Goal: Check status: Check status

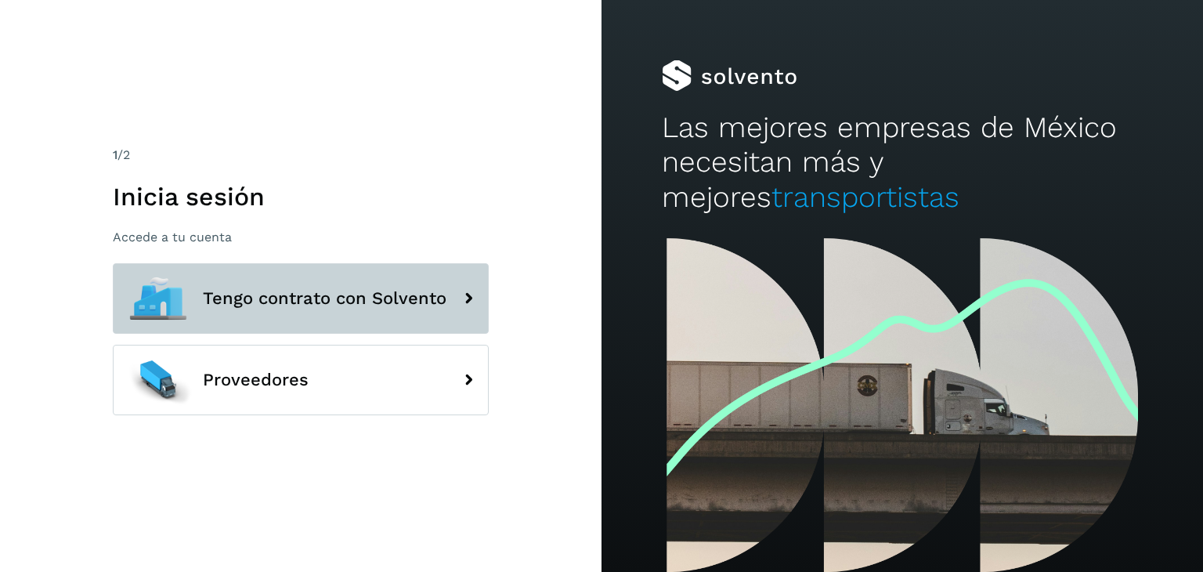
click at [338, 298] on span "Tengo contrato con Solvento" at bounding box center [325, 298] width 244 height 19
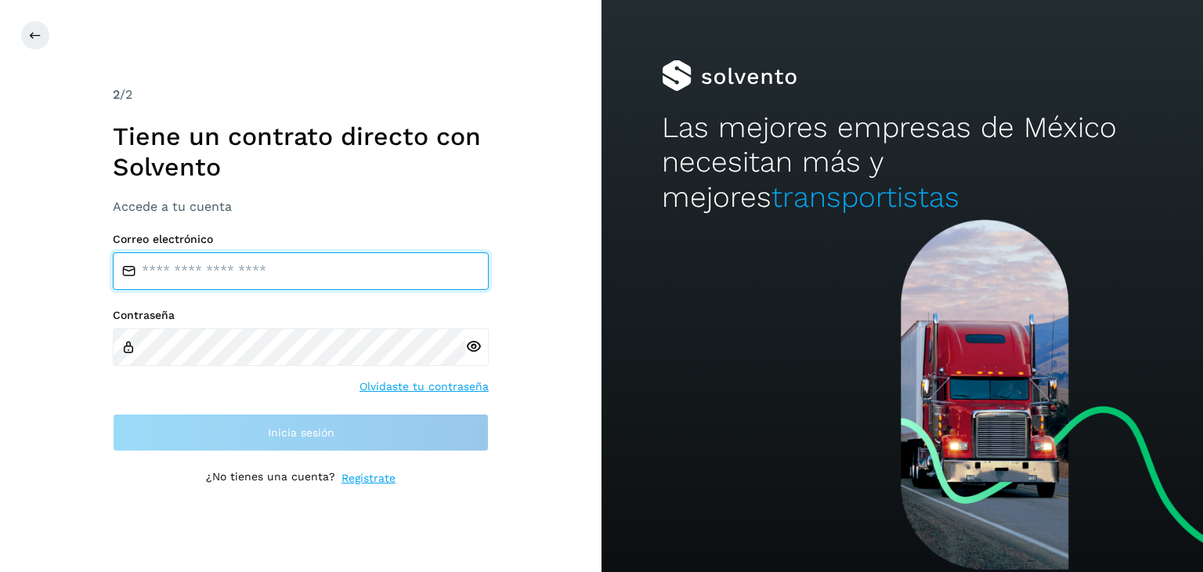
click at [283, 276] on input "email" at bounding box center [301, 271] width 376 height 38
type input "**********"
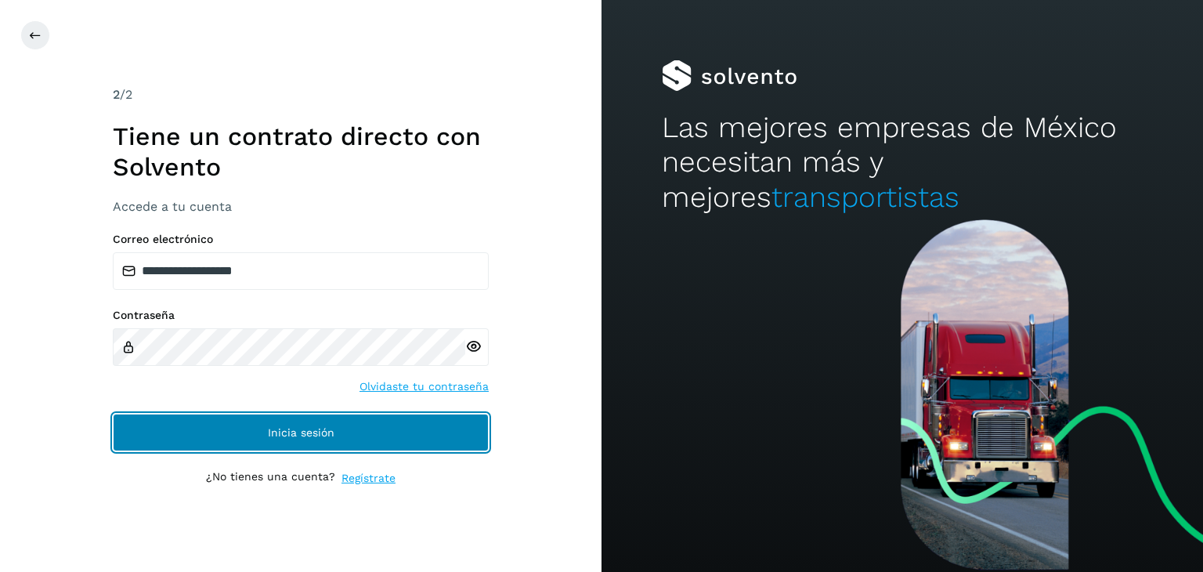
click at [310, 427] on span "Inicia sesión" at bounding box center [301, 432] width 67 height 11
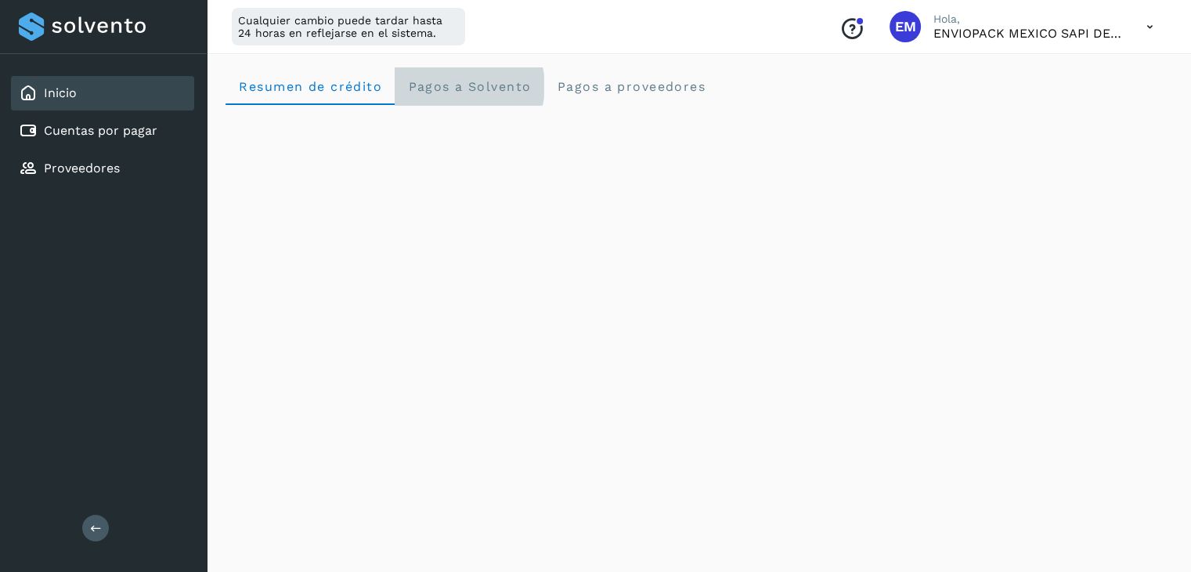
click at [460, 93] on span "Pagos a Solvento" at bounding box center [469, 86] width 124 height 15
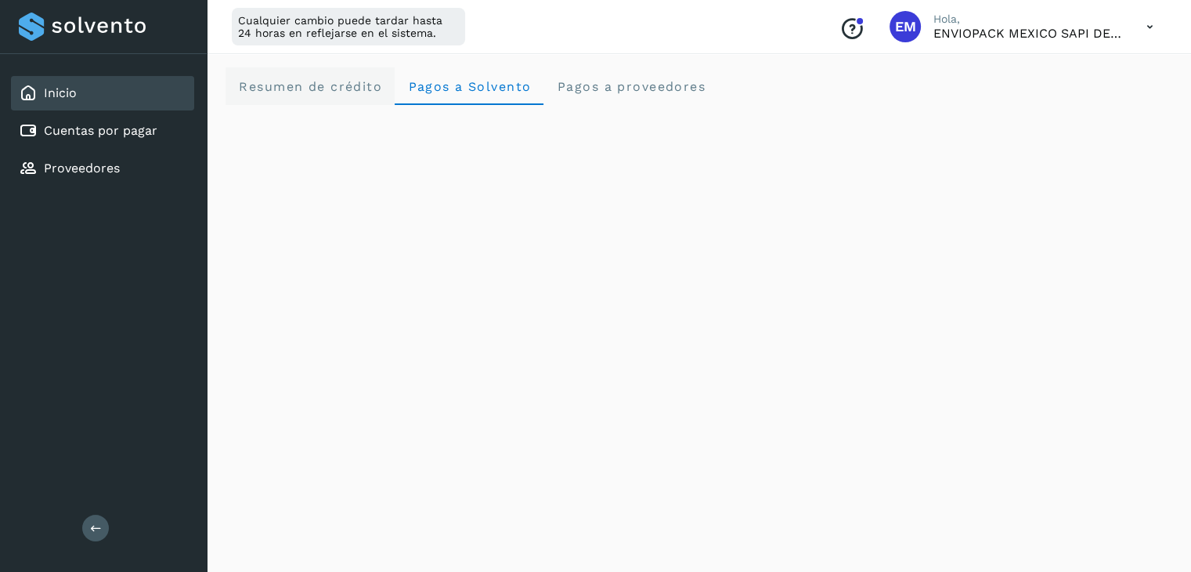
click at [329, 88] on span "Resumen de crédito" at bounding box center [310, 86] width 144 height 15
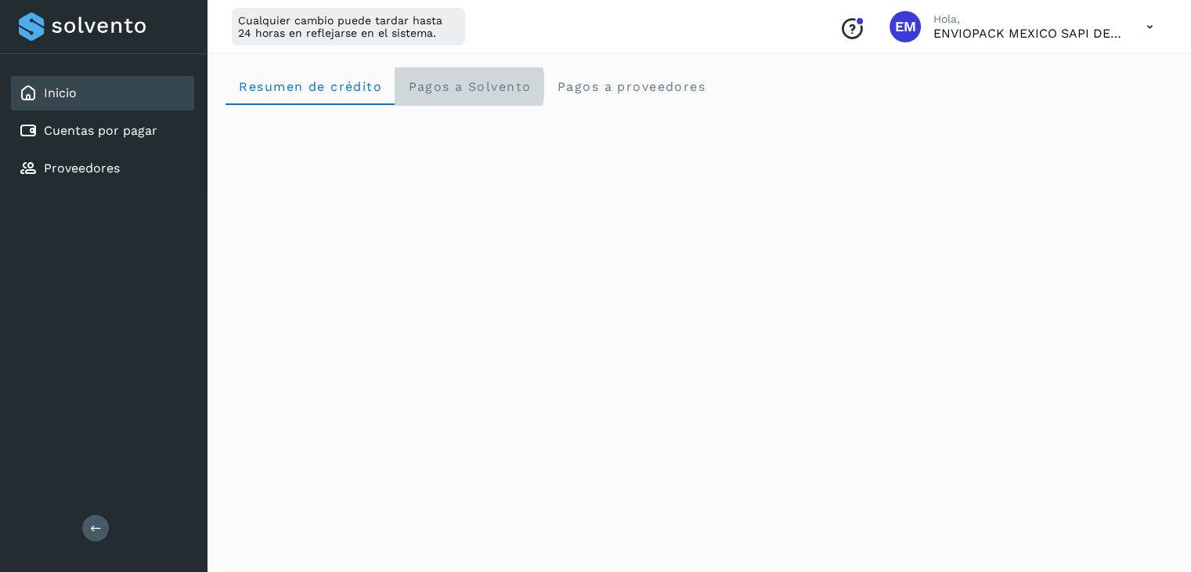
click at [515, 86] on span "Pagos a Solvento" at bounding box center [469, 86] width 124 height 15
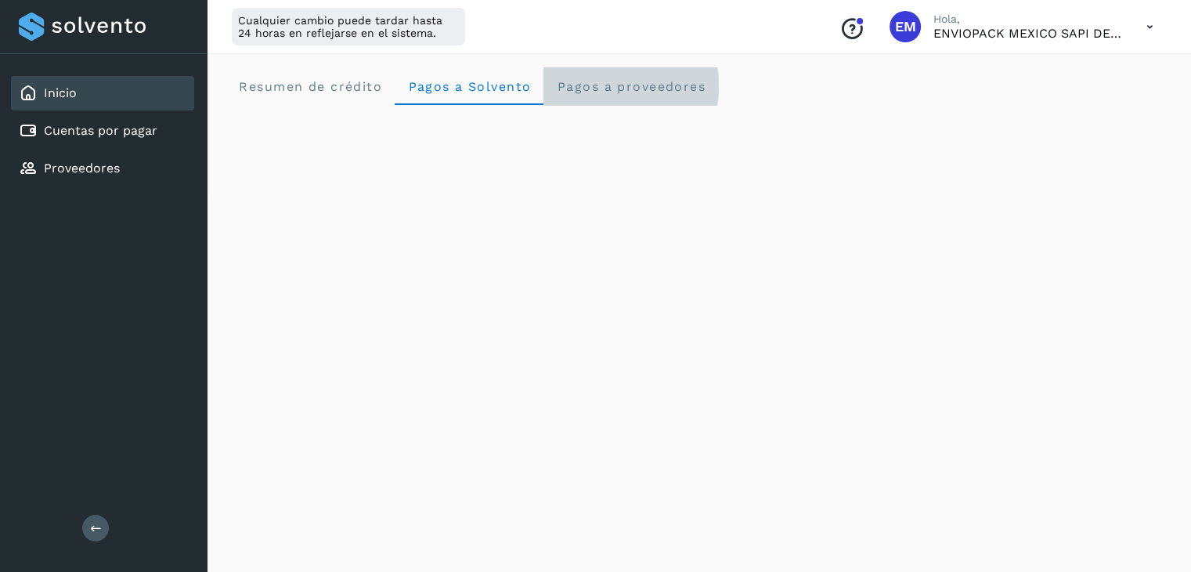
click at [635, 85] on span "Pagos a proveedores" at bounding box center [631, 86] width 150 height 15
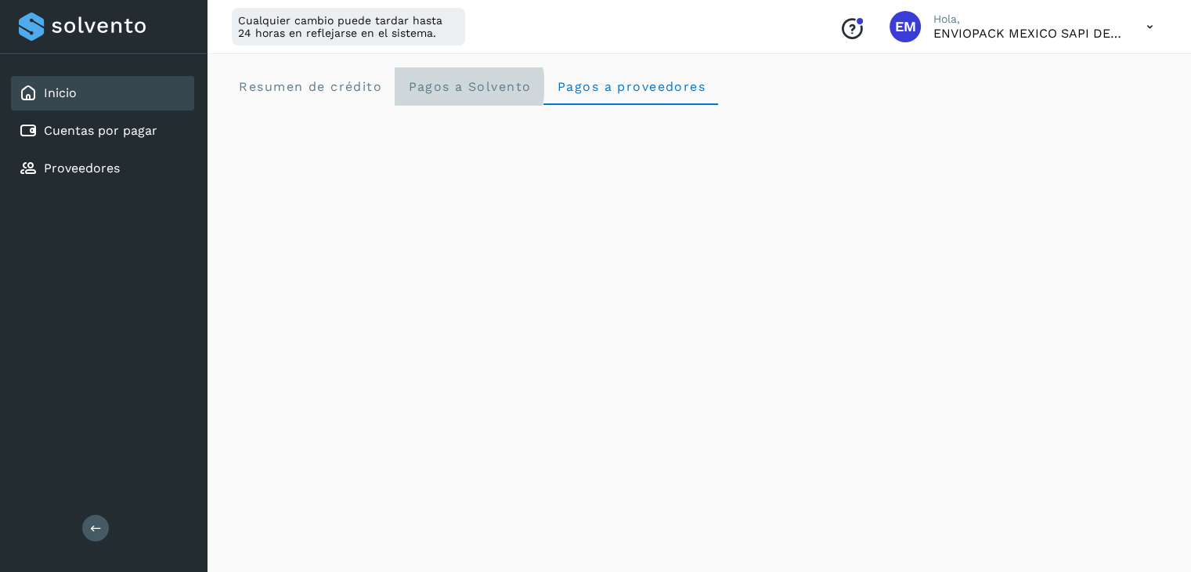
click at [456, 82] on span "Pagos a Solvento" at bounding box center [469, 86] width 124 height 15
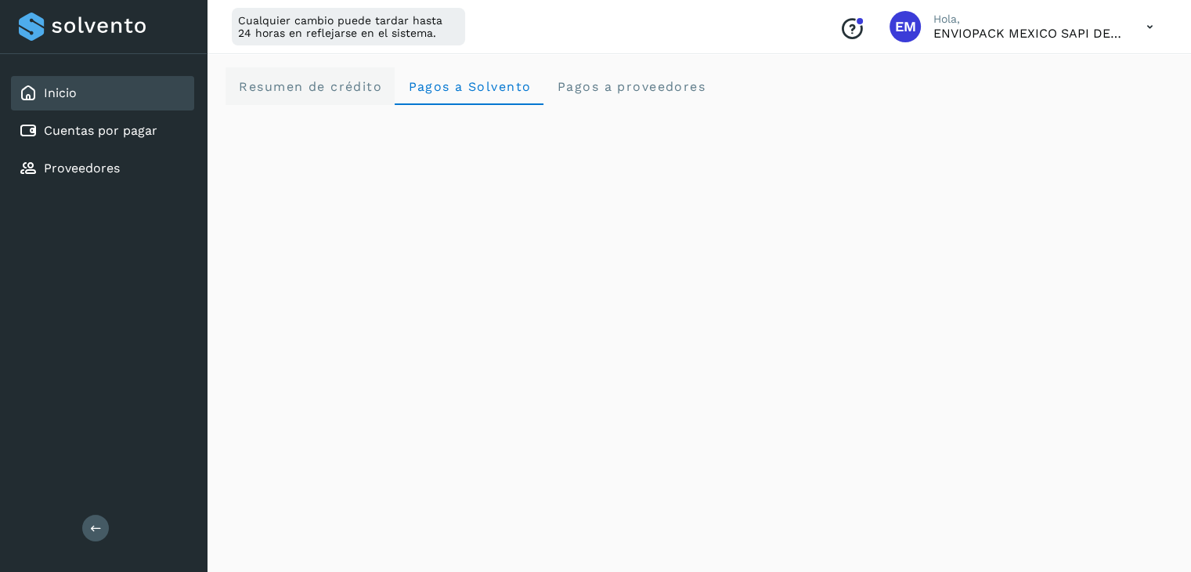
click at [292, 86] on span "Resumen de crédito" at bounding box center [310, 86] width 144 height 15
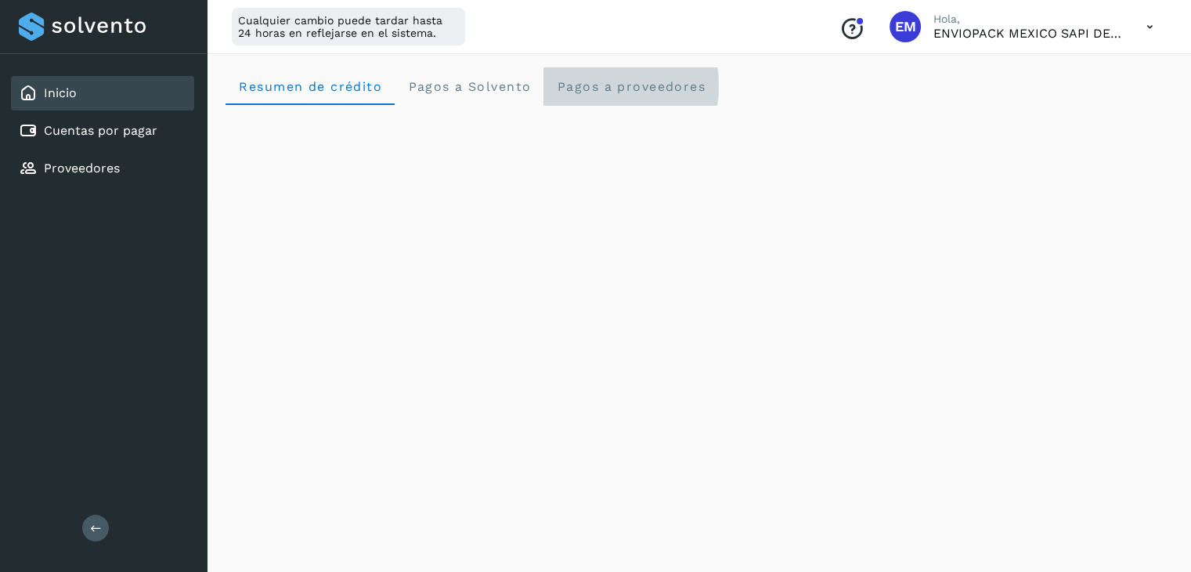
click at [633, 90] on span "Pagos a proveedores" at bounding box center [631, 86] width 150 height 15
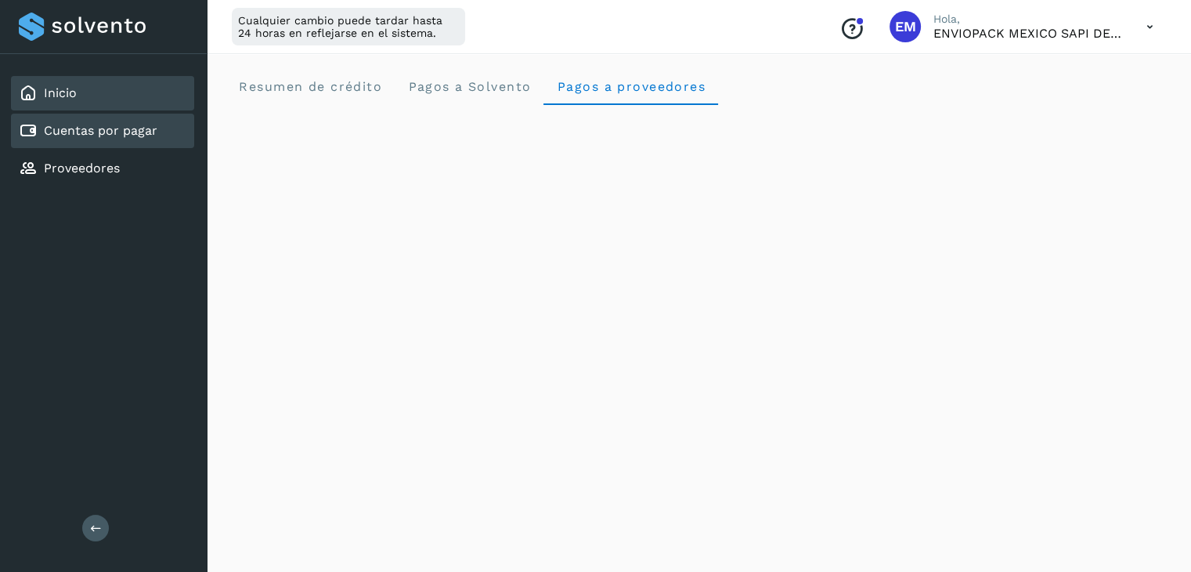
click at [42, 128] on div "Cuentas por pagar" at bounding box center [88, 130] width 139 height 19
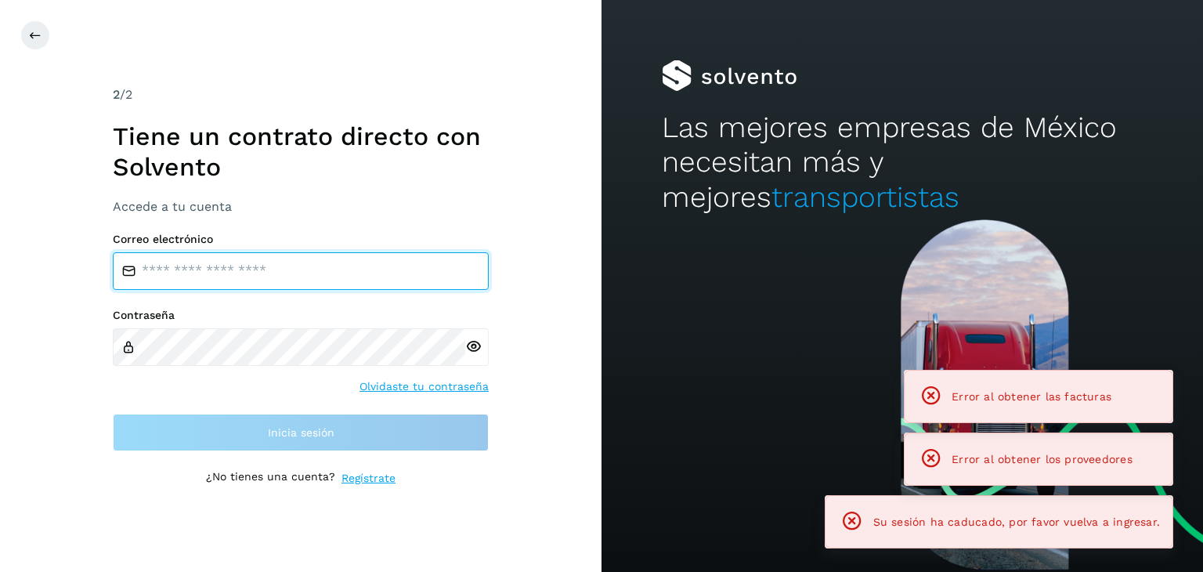
click at [317, 268] on input "email" at bounding box center [301, 271] width 376 height 38
type input "**********"
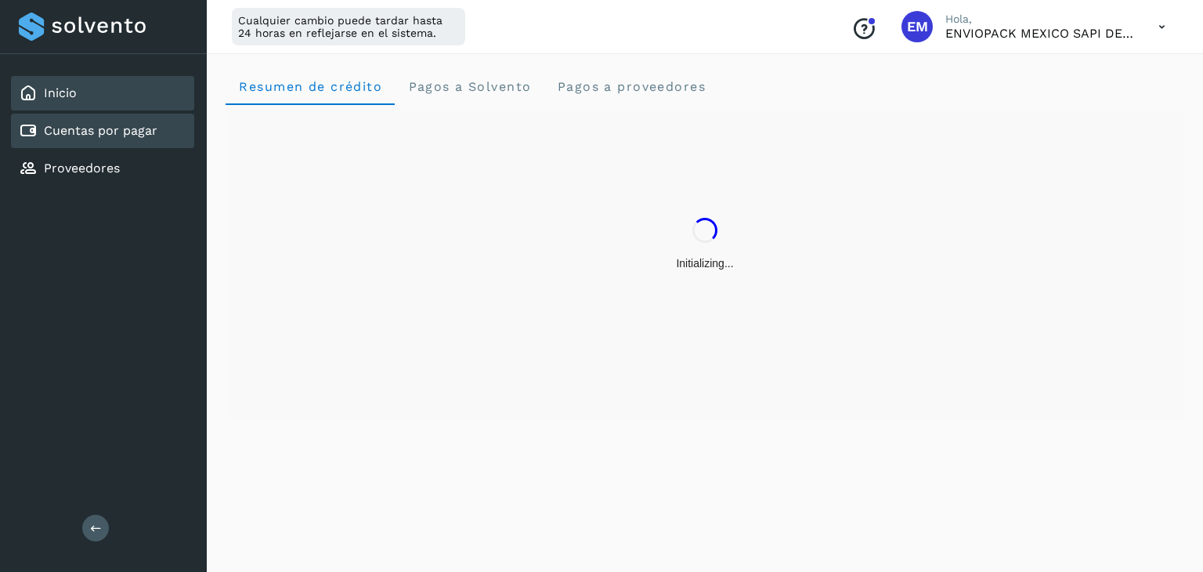
click at [122, 135] on link "Cuentas por pagar" at bounding box center [101, 130] width 114 height 15
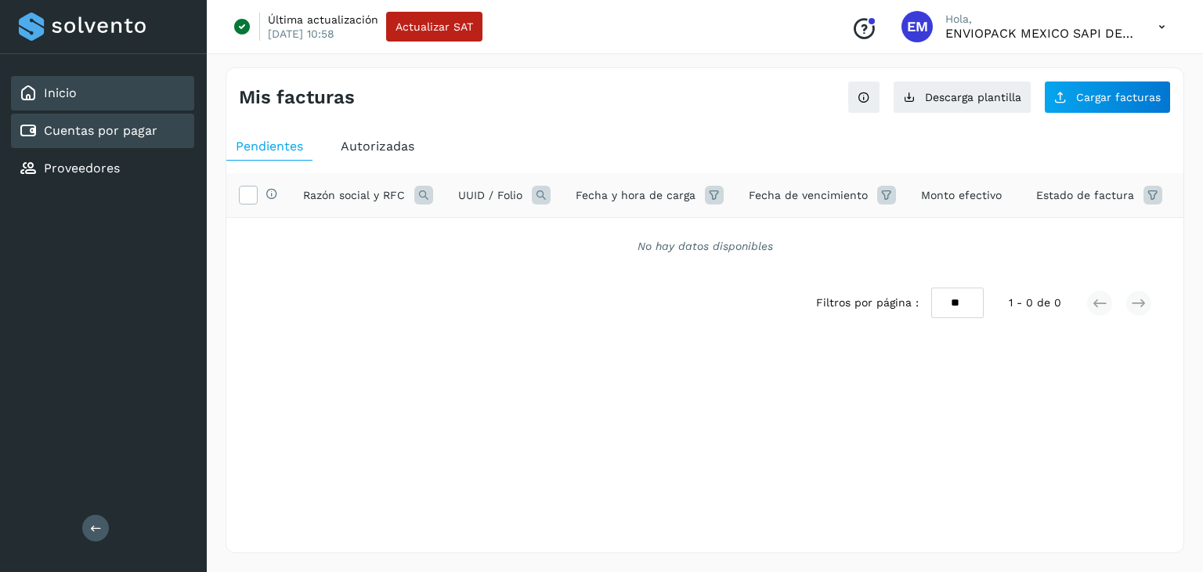
click at [99, 85] on div "Inicio" at bounding box center [102, 93] width 183 height 34
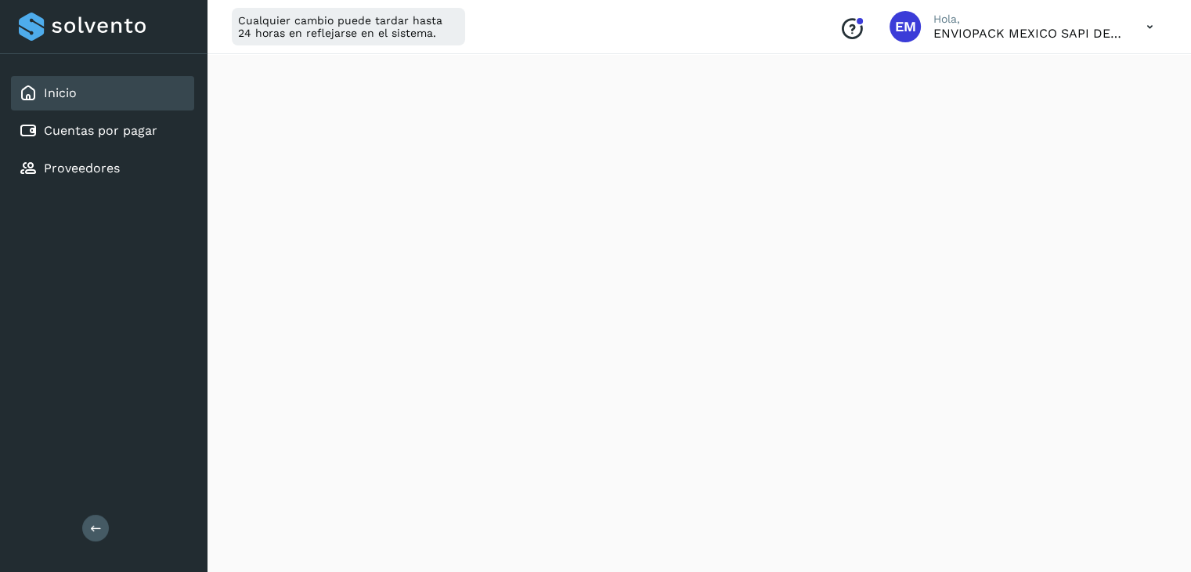
scroll to position [235, 0]
click at [73, 161] on link "Proveedores" at bounding box center [82, 168] width 76 height 15
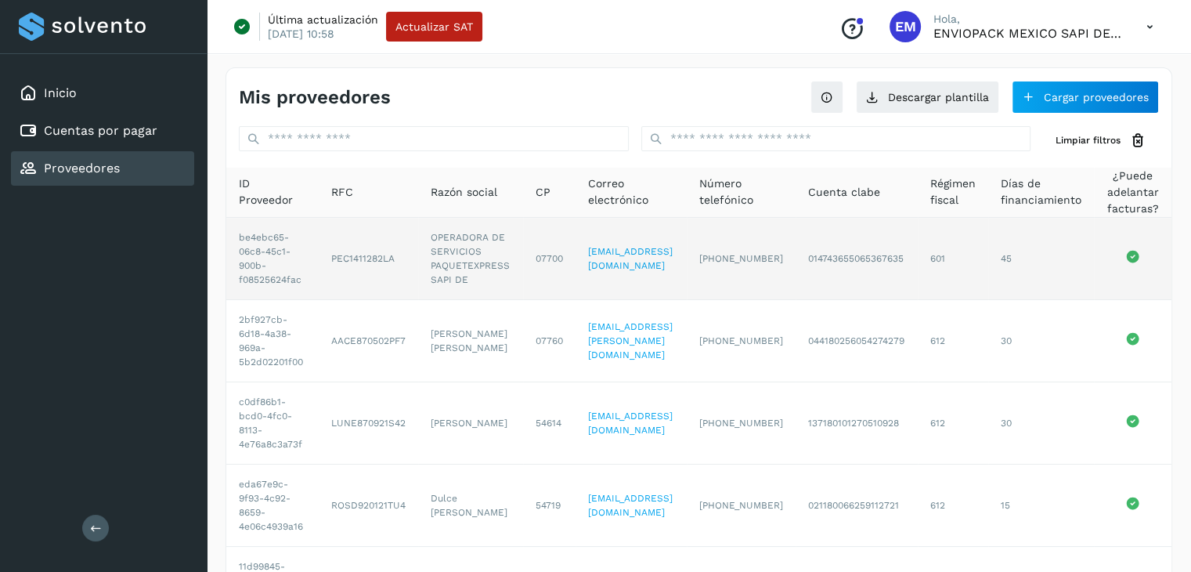
click at [458, 267] on td "OPERADORA DE SERVICIOS PAQUETEXPRESS SAPI DE" at bounding box center [470, 259] width 105 height 82
click at [1006, 283] on td "45" at bounding box center [1041, 259] width 106 height 82
click at [988, 283] on td "601" at bounding box center [953, 259] width 70 height 82
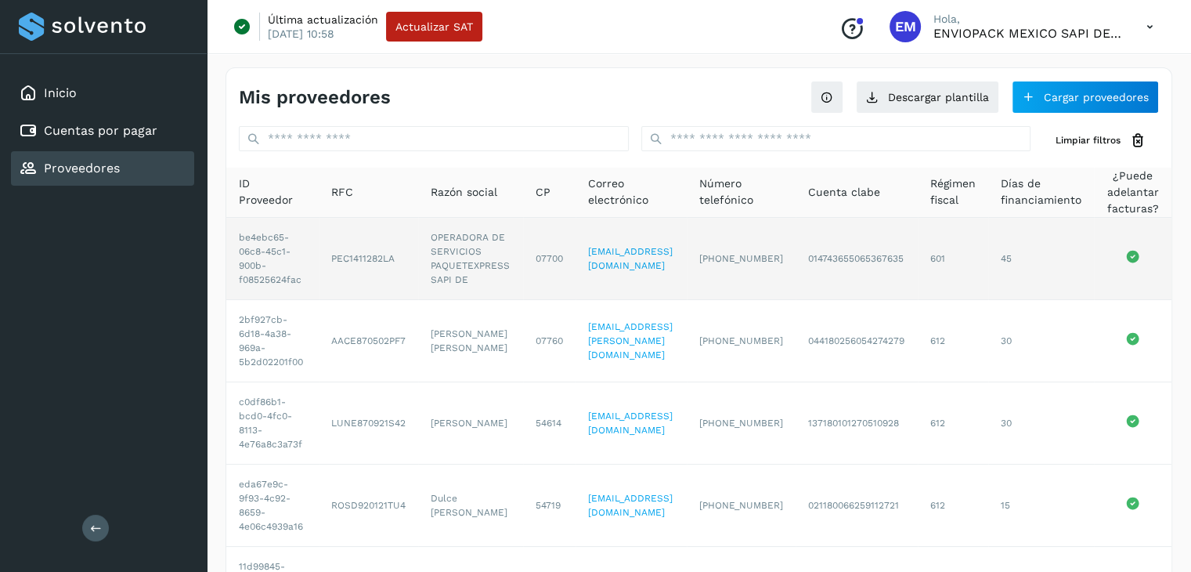
click at [988, 283] on td "601" at bounding box center [953, 259] width 70 height 82
click at [471, 258] on td "OPERADORA DE SERVICIOS PAQUETEXPRESS SAPI DE" at bounding box center [470, 259] width 105 height 82
click at [249, 254] on td "be4ebc65-06c8-45c1-900b-f08525624fac" at bounding box center [272, 259] width 92 height 82
click at [402, 225] on td "PEC1411282LA" at bounding box center [368, 259] width 99 height 82
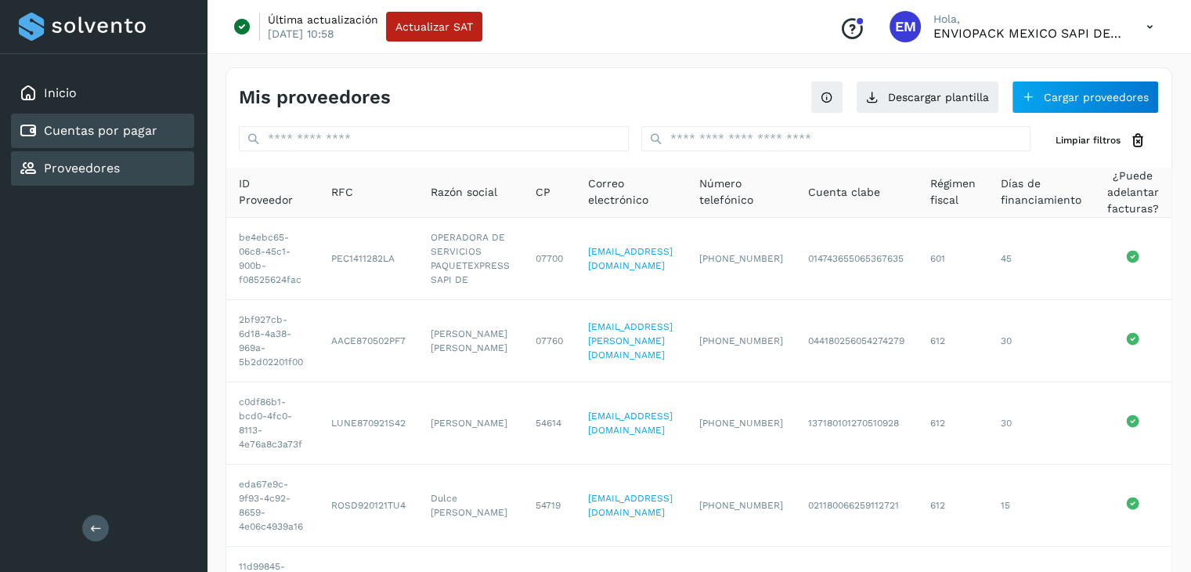
click at [124, 124] on link "Cuentas por pagar" at bounding box center [101, 130] width 114 height 15
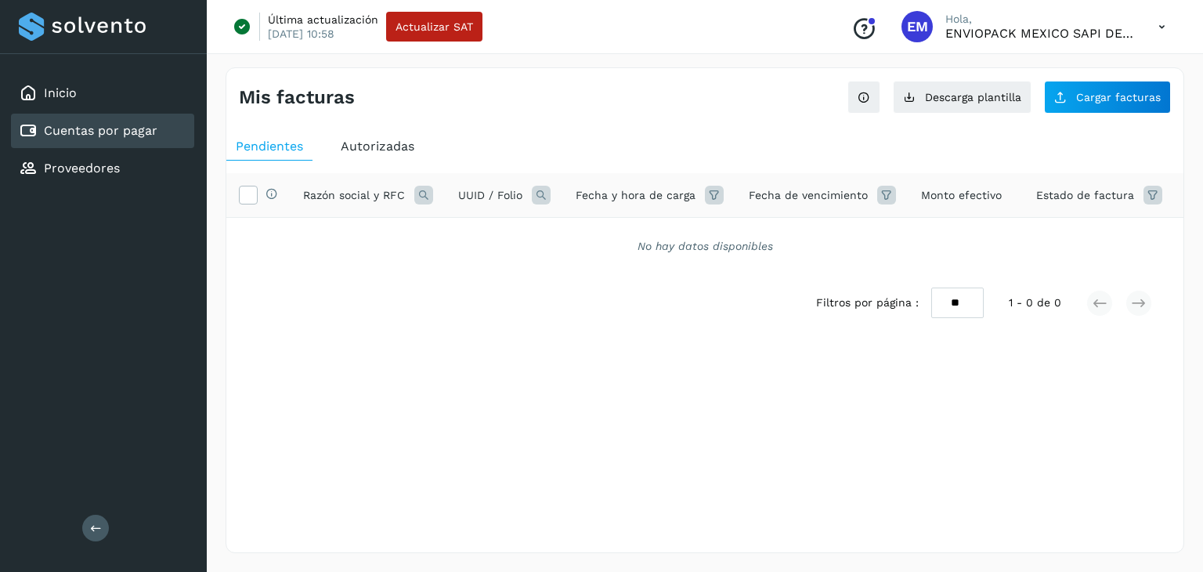
click at [406, 143] on span "Autorizadas" at bounding box center [378, 146] width 74 height 15
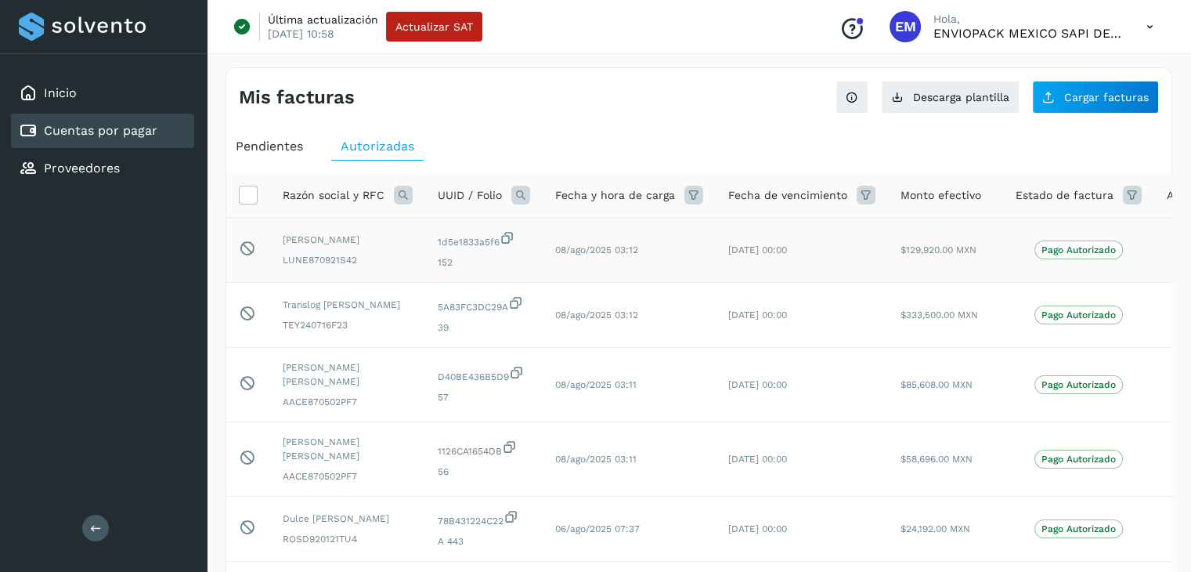
scroll to position [0, 56]
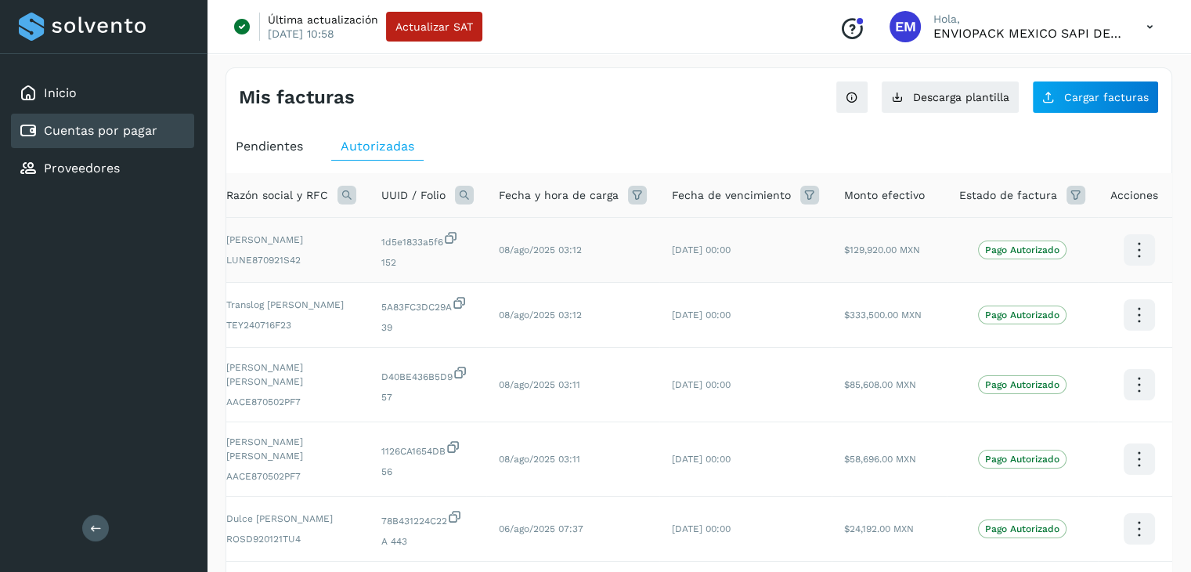
click at [1122, 247] on icon at bounding box center [1138, 250] width 37 height 37
click at [915, 257] on div at bounding box center [595, 286] width 1191 height 572
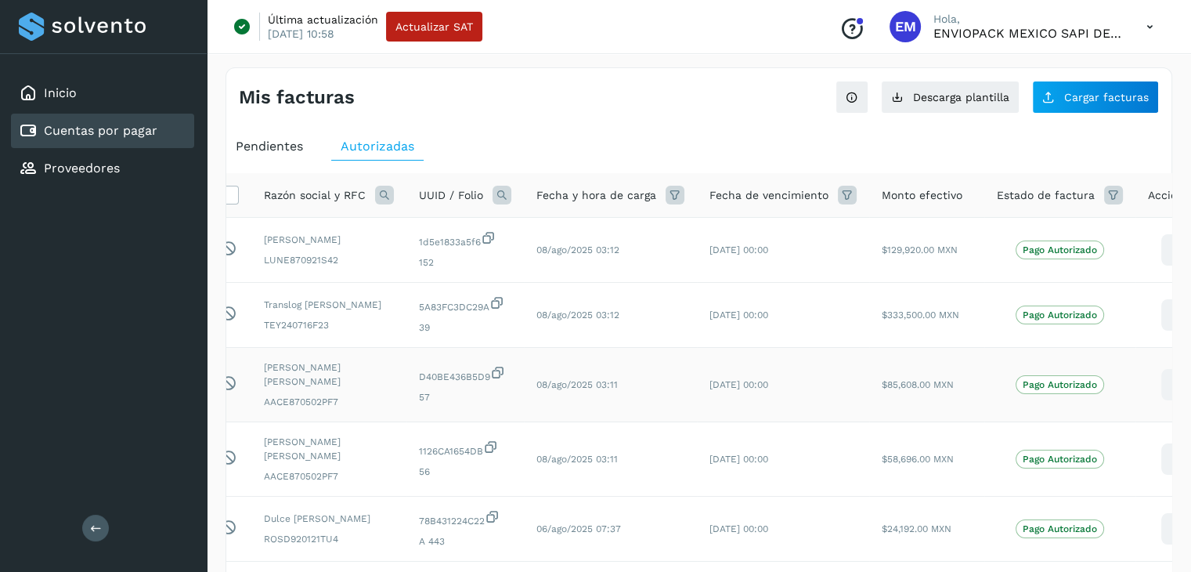
scroll to position [0, 0]
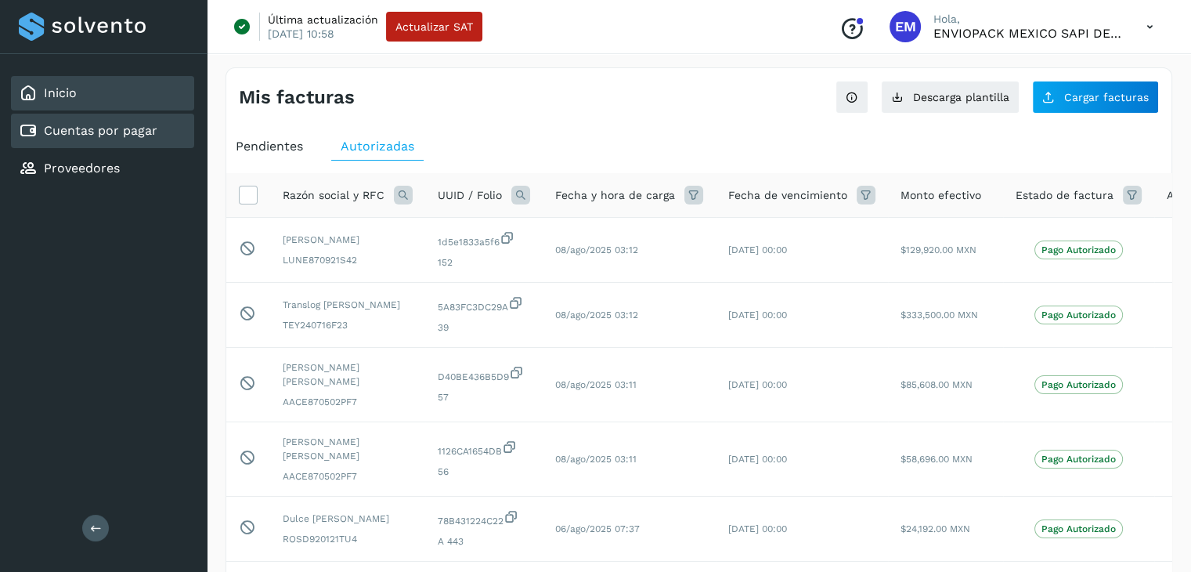
click at [55, 91] on link "Inicio" at bounding box center [60, 92] width 33 height 15
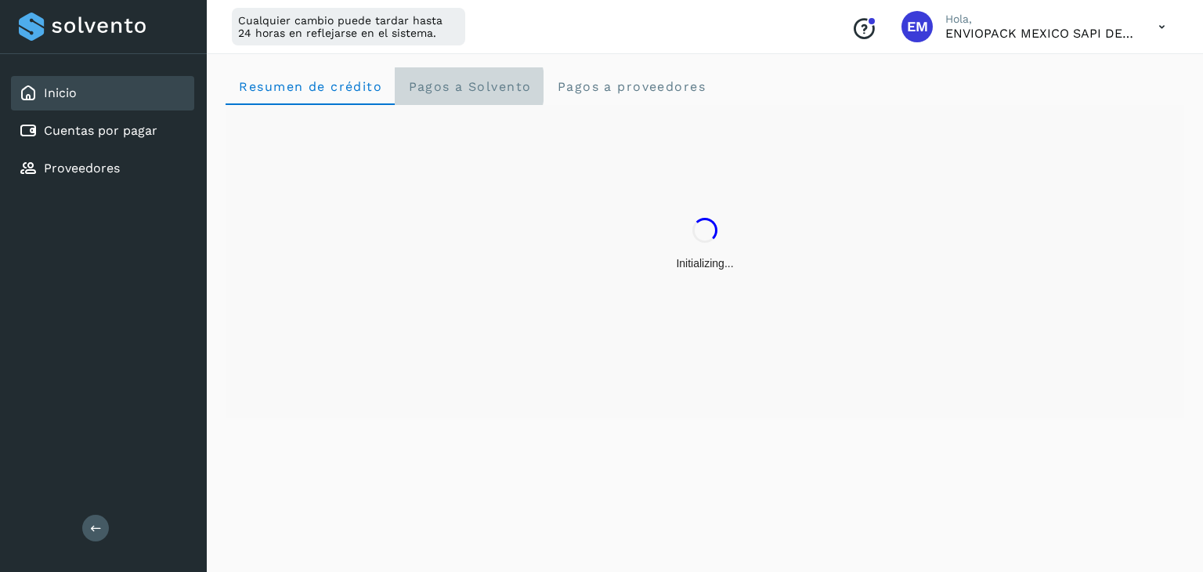
click at [474, 82] on span "Pagos a Solvento" at bounding box center [469, 86] width 124 height 15
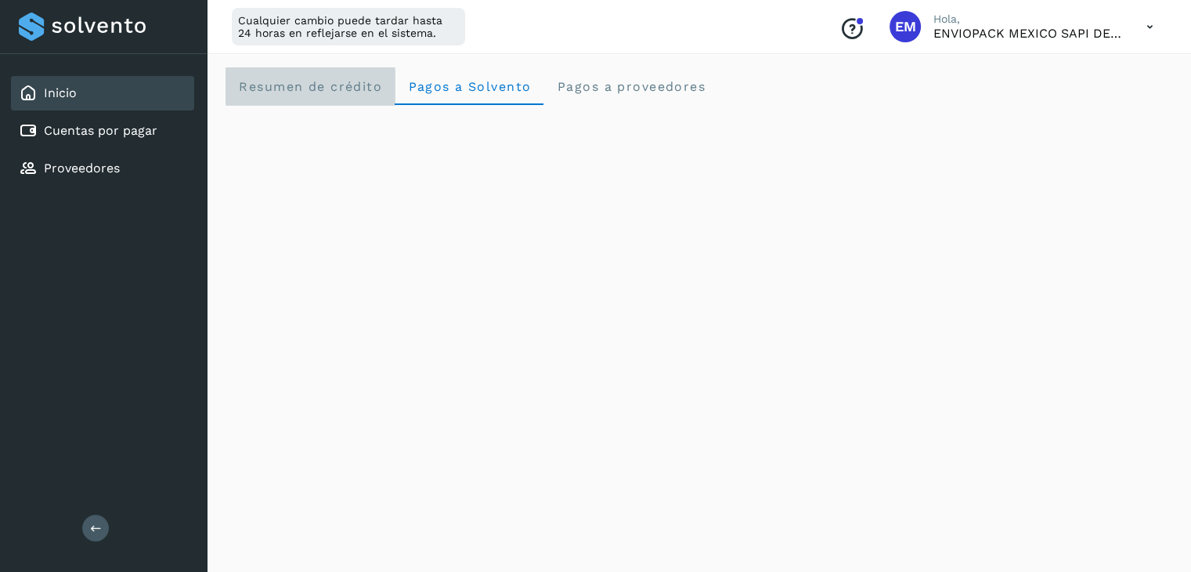
click at [326, 92] on span "Resumen de crédito" at bounding box center [310, 86] width 144 height 15
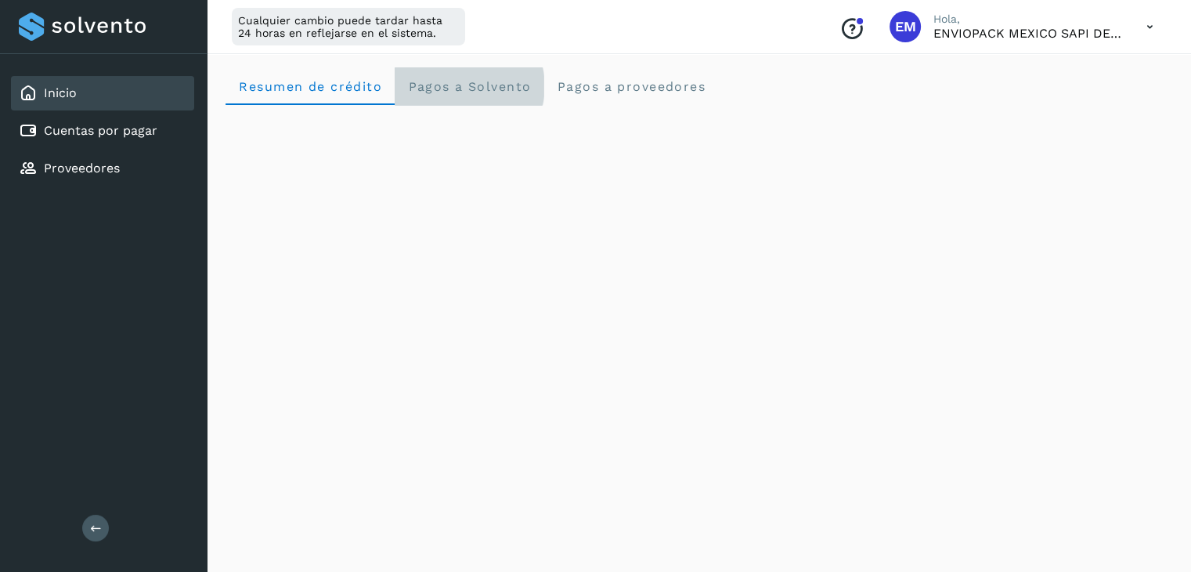
click at [451, 89] on span "Pagos a Solvento" at bounding box center [469, 86] width 124 height 15
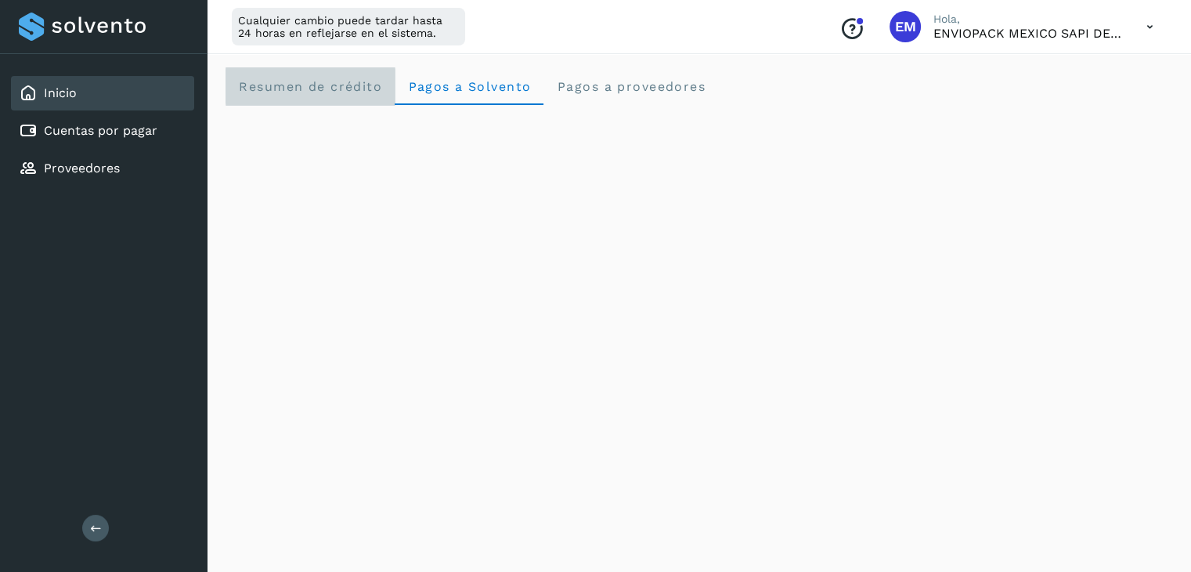
click at [379, 85] on span "Resumen de crédito" at bounding box center [310, 86] width 144 height 15
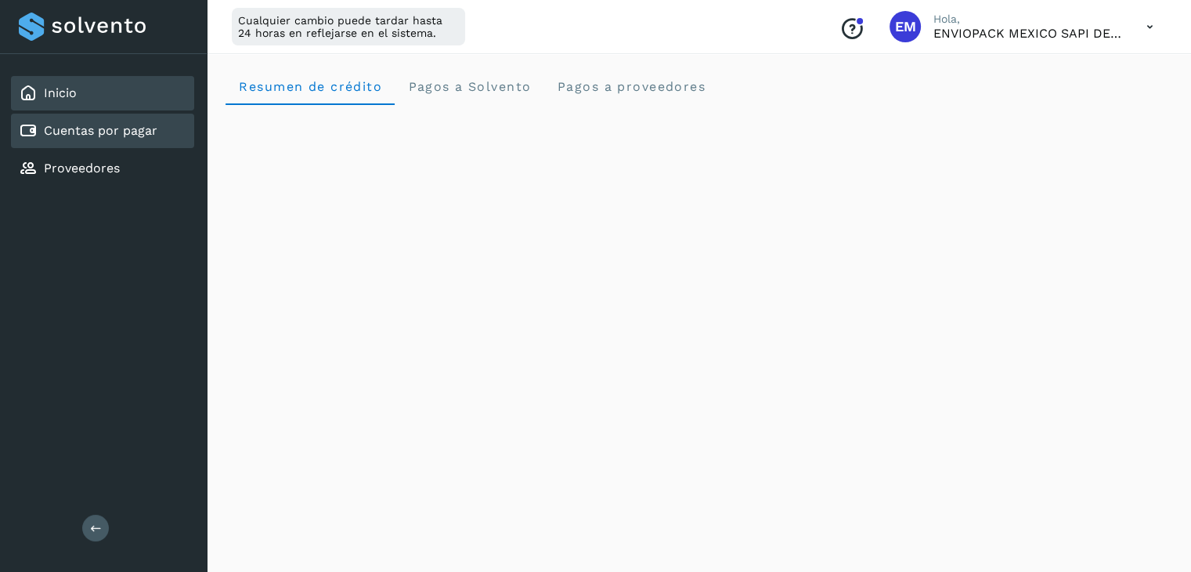
click at [151, 128] on link "Cuentas por pagar" at bounding box center [101, 130] width 114 height 15
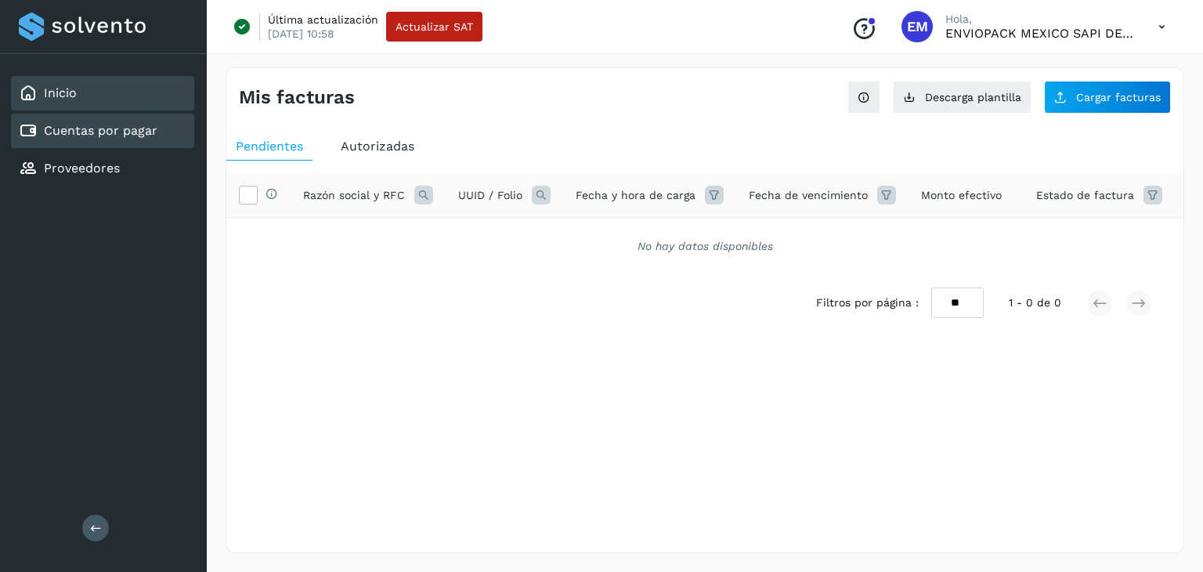
click at [78, 91] on div "Inicio" at bounding box center [102, 93] width 183 height 34
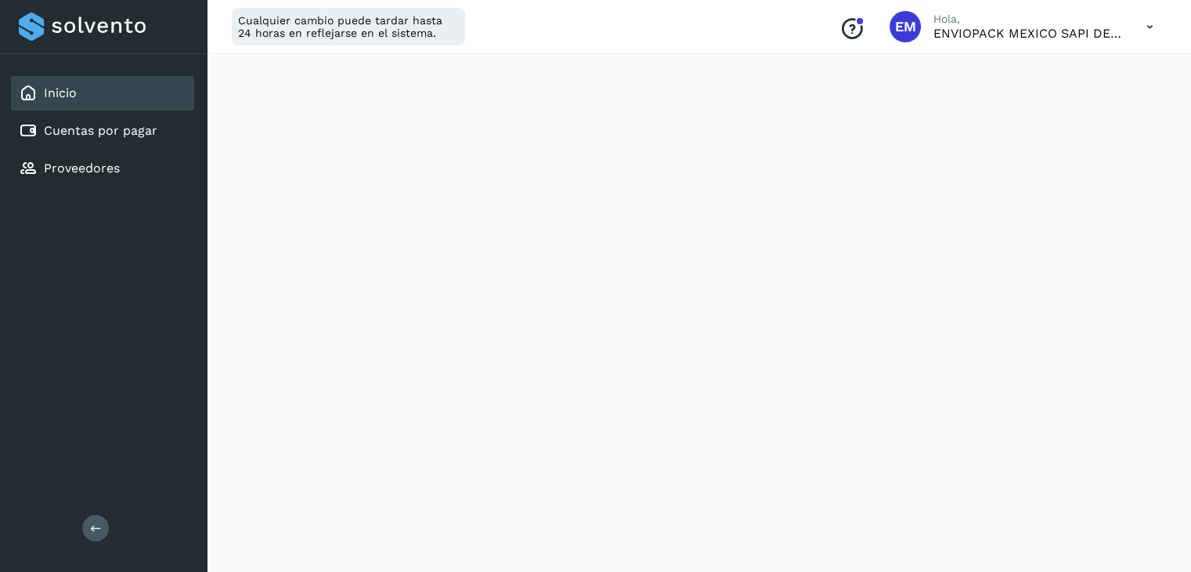
scroll to position [943, 0]
